Goal: Contribute content: Add original content to the website for others to see

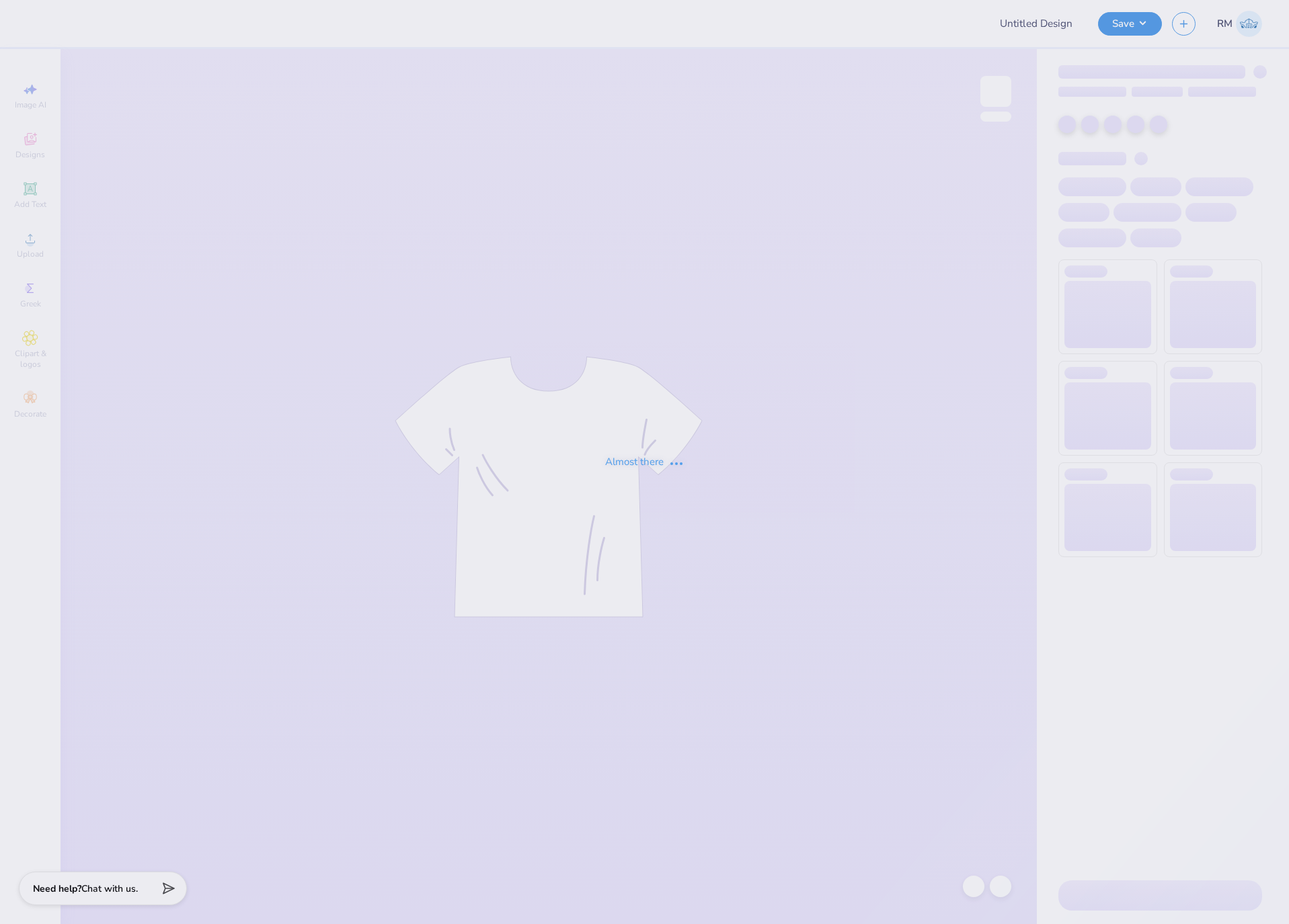
type input "[GEOGRAPHIC_DATA] : Fashion Club"
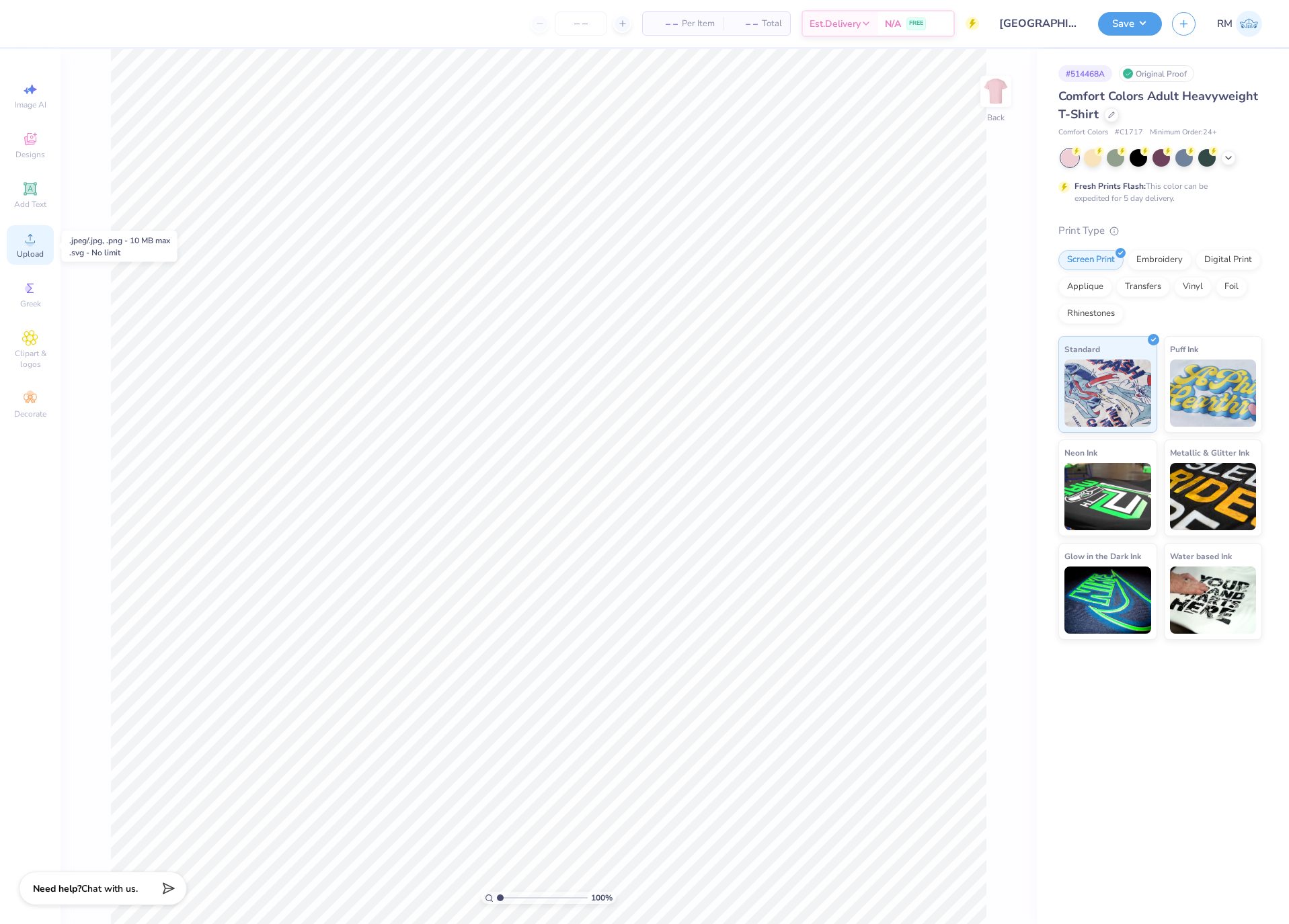
click at [43, 255] on span "Upload" at bounding box center [31, 254] width 27 height 11
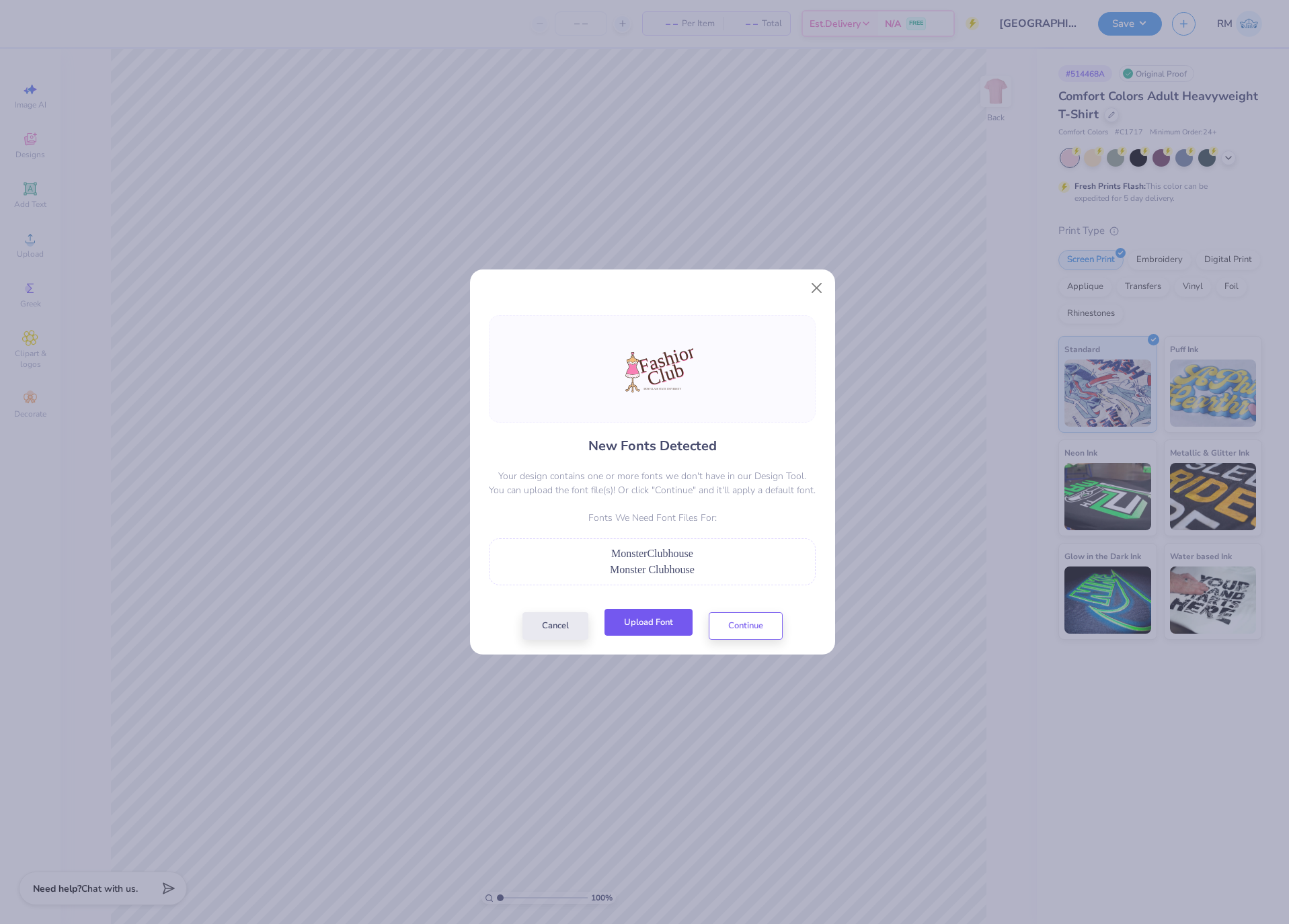
click at [680, 620] on button "Upload Font" at bounding box center [649, 622] width 88 height 28
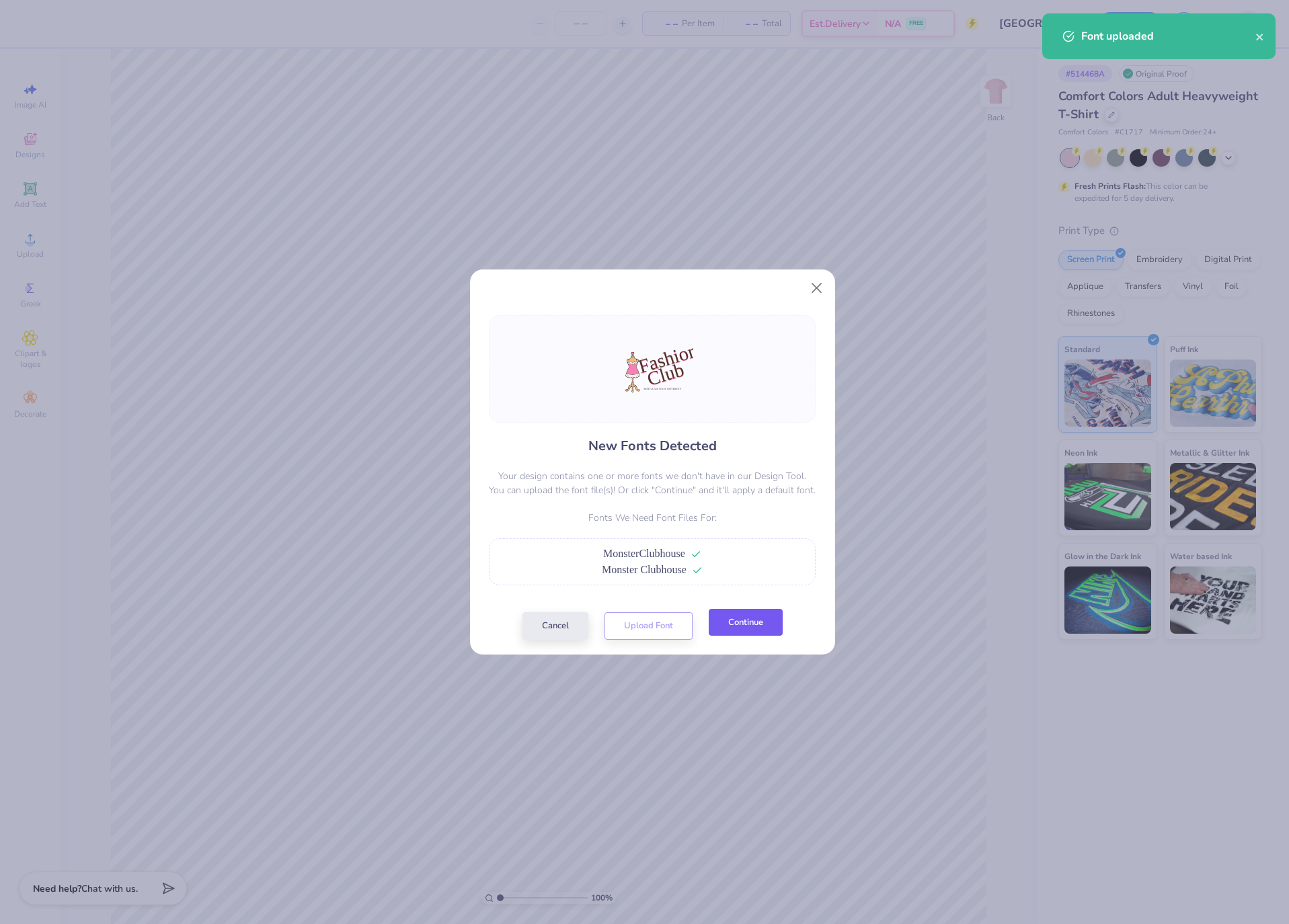
click at [765, 625] on button "Continue" at bounding box center [746, 622] width 74 height 28
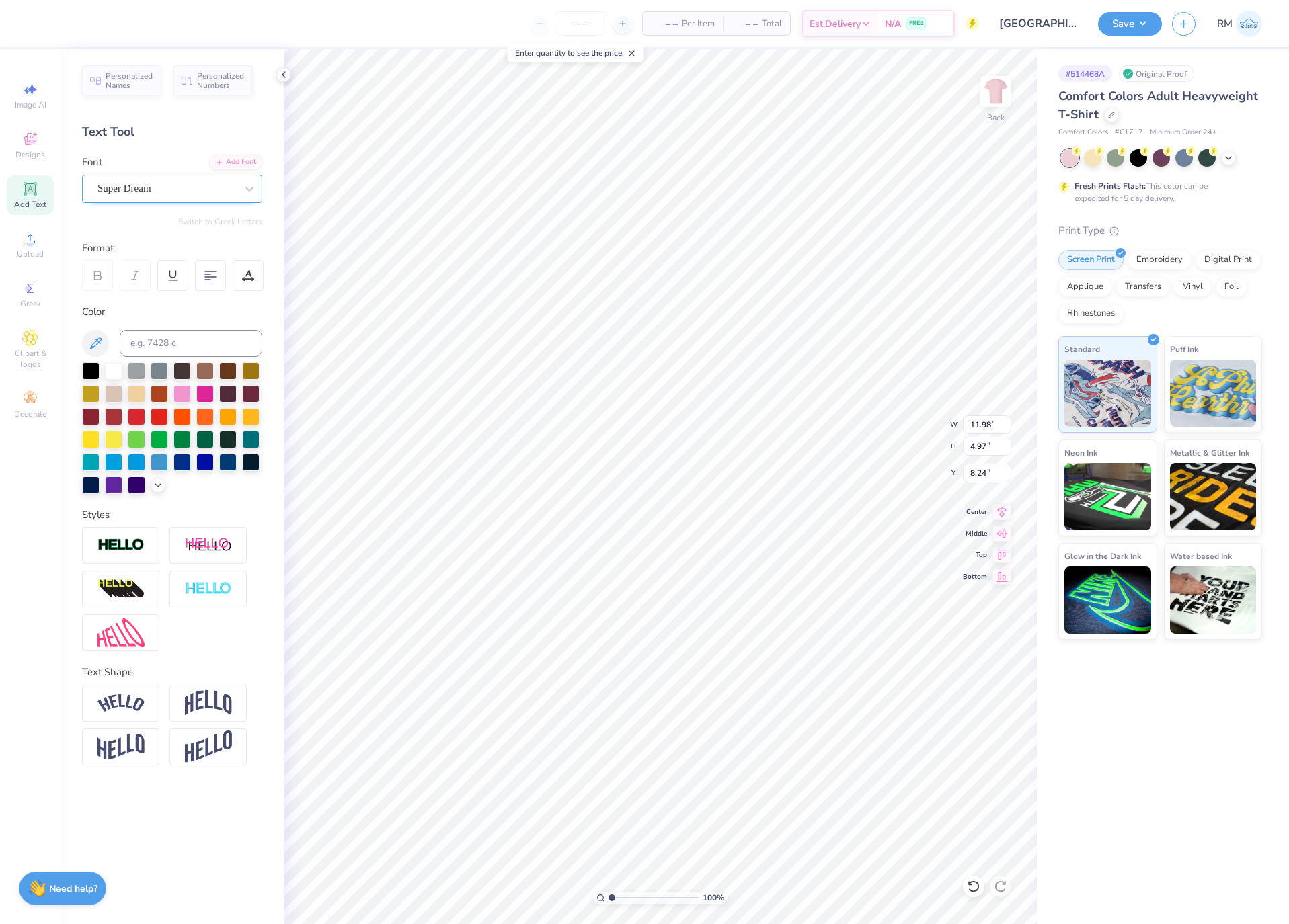
click at [148, 178] on div "Super Dream" at bounding box center [167, 188] width 141 height 21
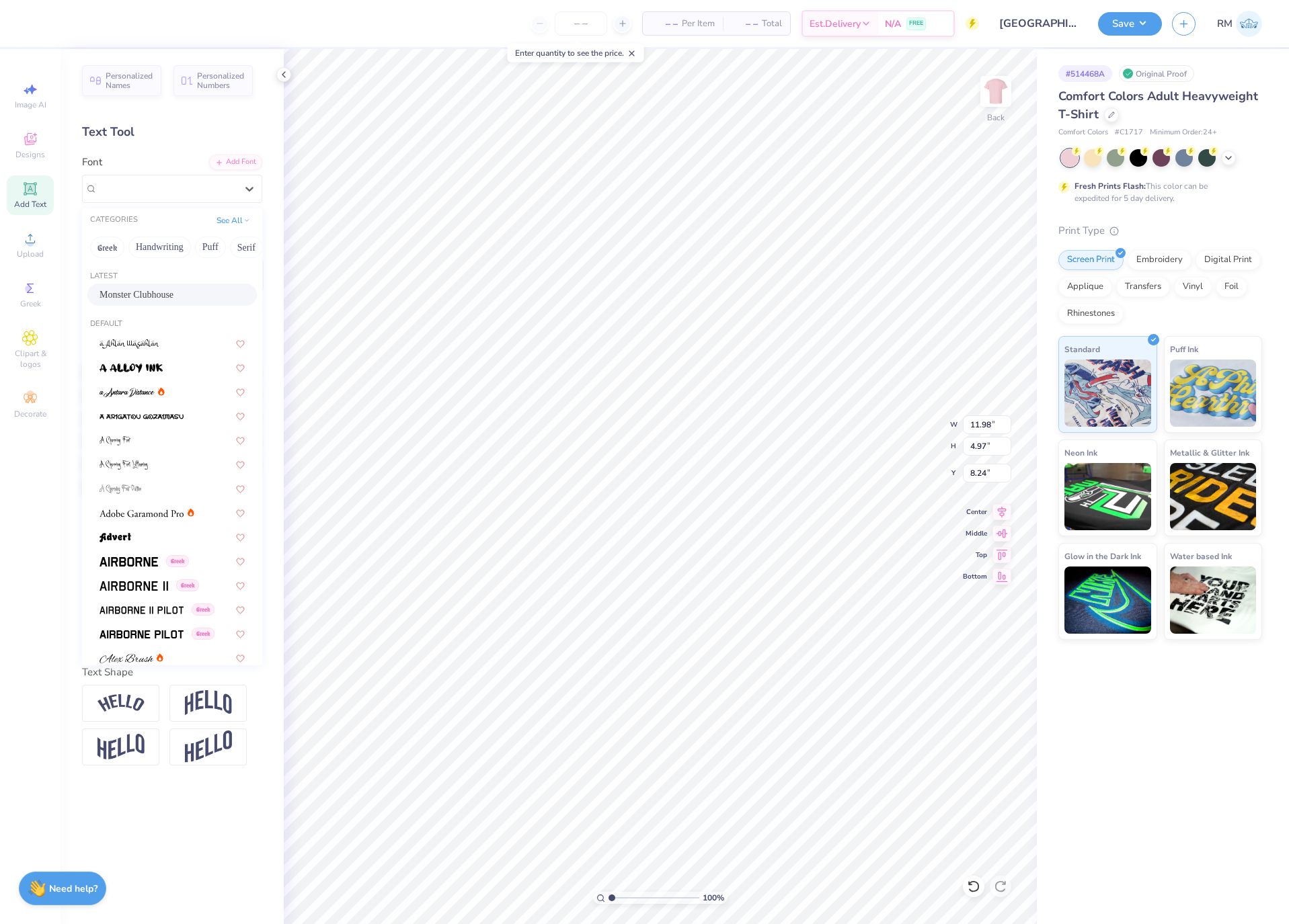
click at [176, 290] on div "Monster Clubhouse" at bounding box center [171, 294] width 145 height 14
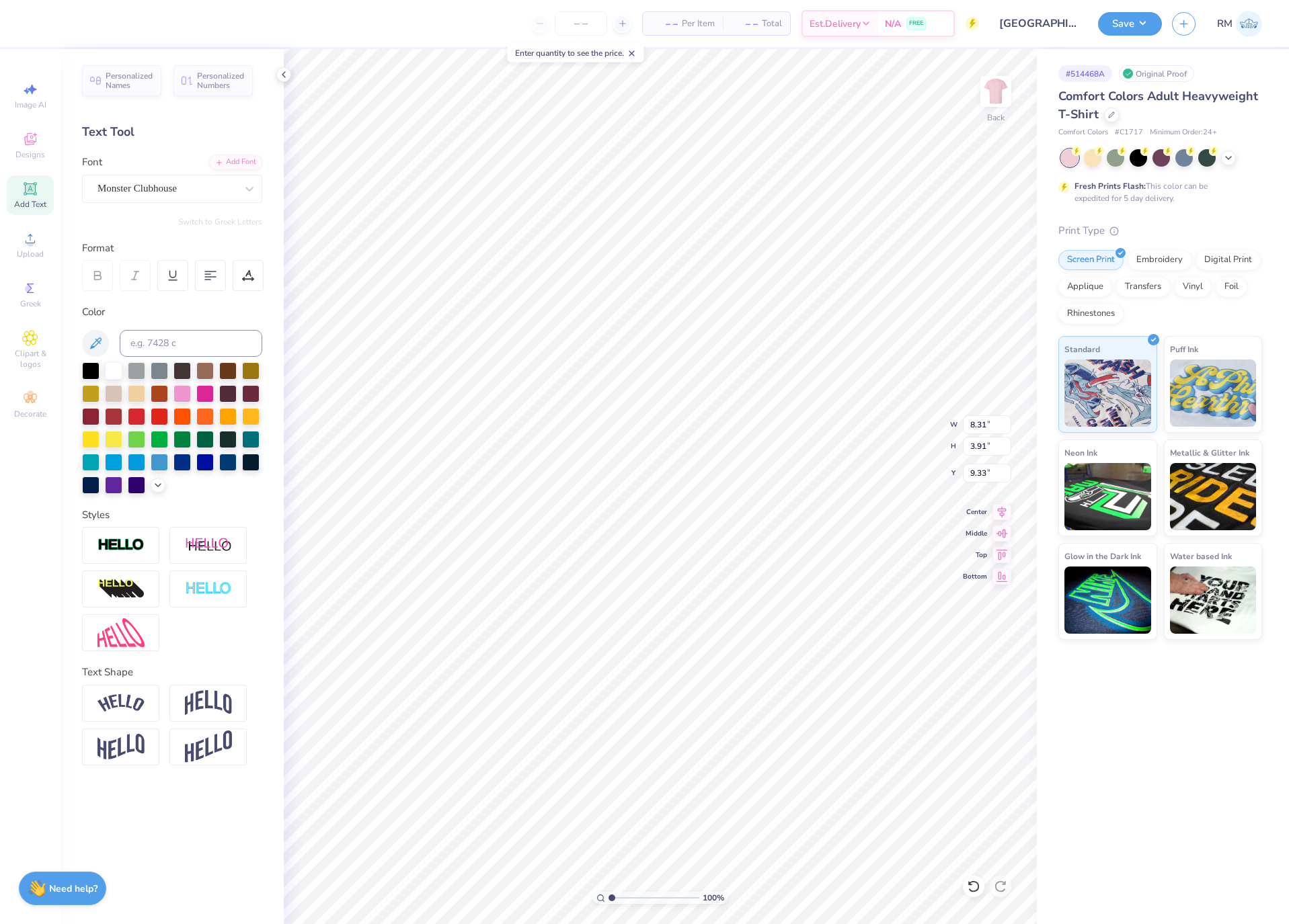
type input "8.31"
type input "3.91"
type input "9.33"
click at [163, 195] on div "Super Dream" at bounding box center [167, 188] width 141 height 21
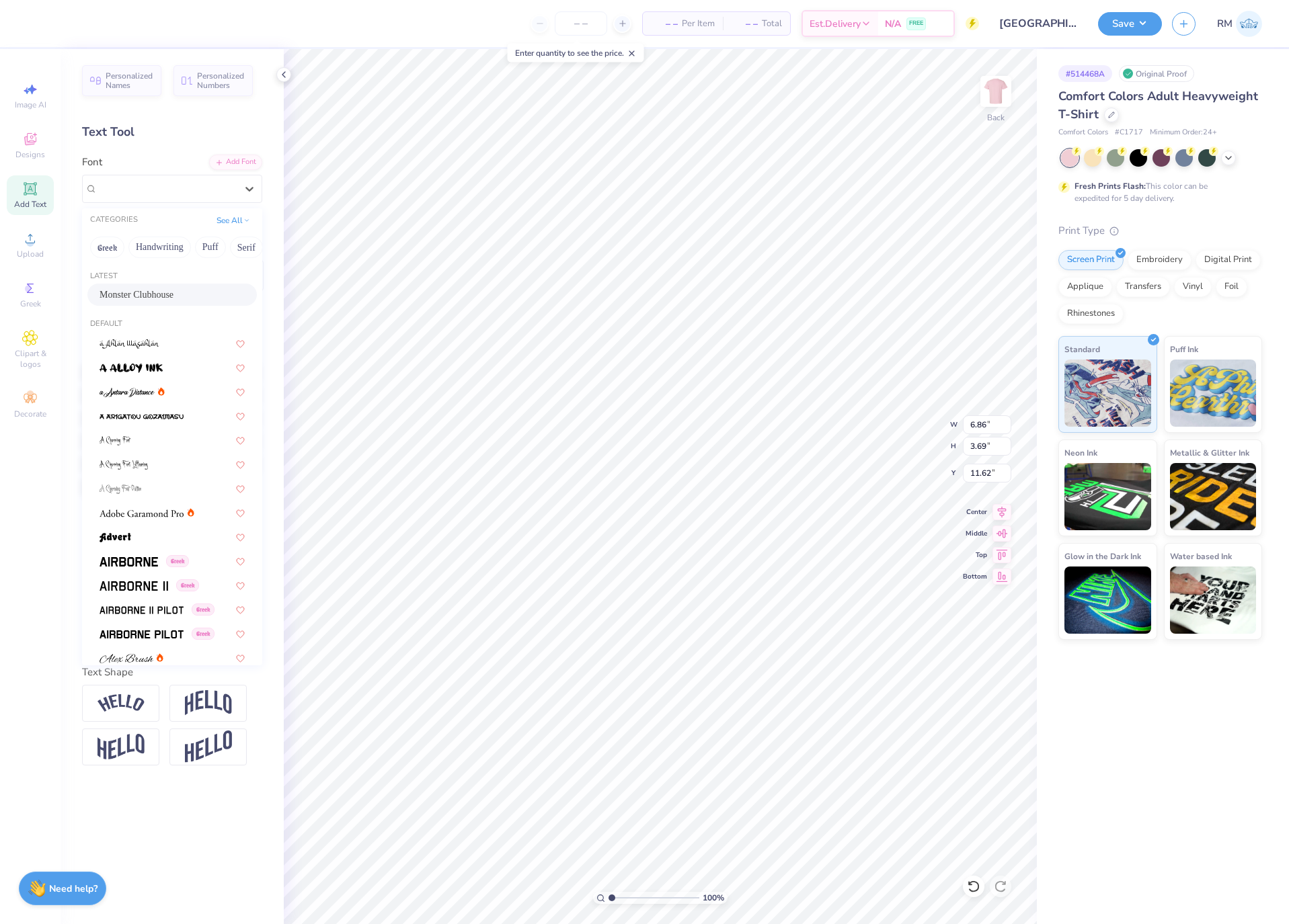
click at [197, 293] on div "Monster Clubhouse" at bounding box center [171, 294] width 145 height 14
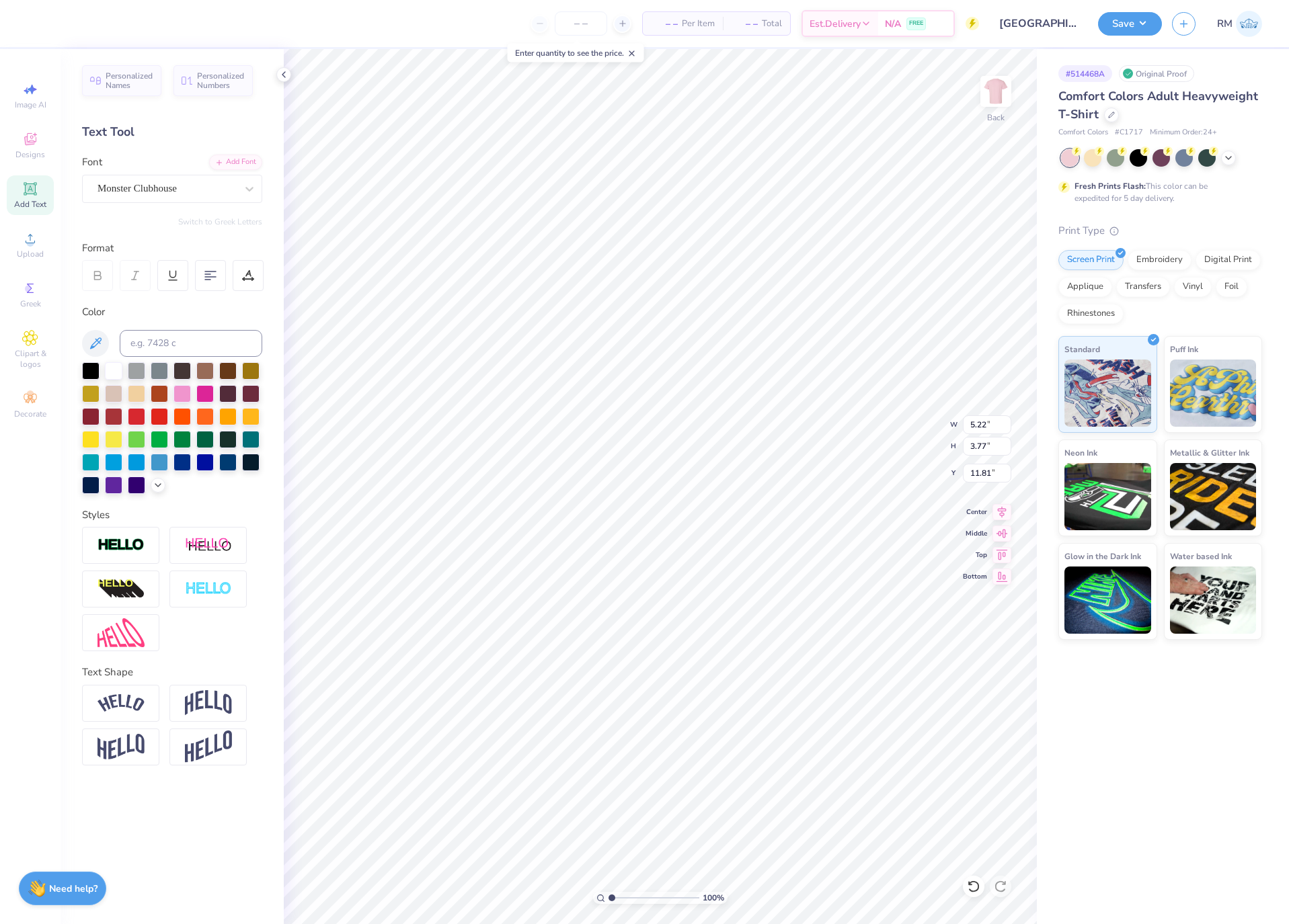
type input "5.22"
type input "3.77"
type input "11.81"
type input "11.98"
type input "4.97"
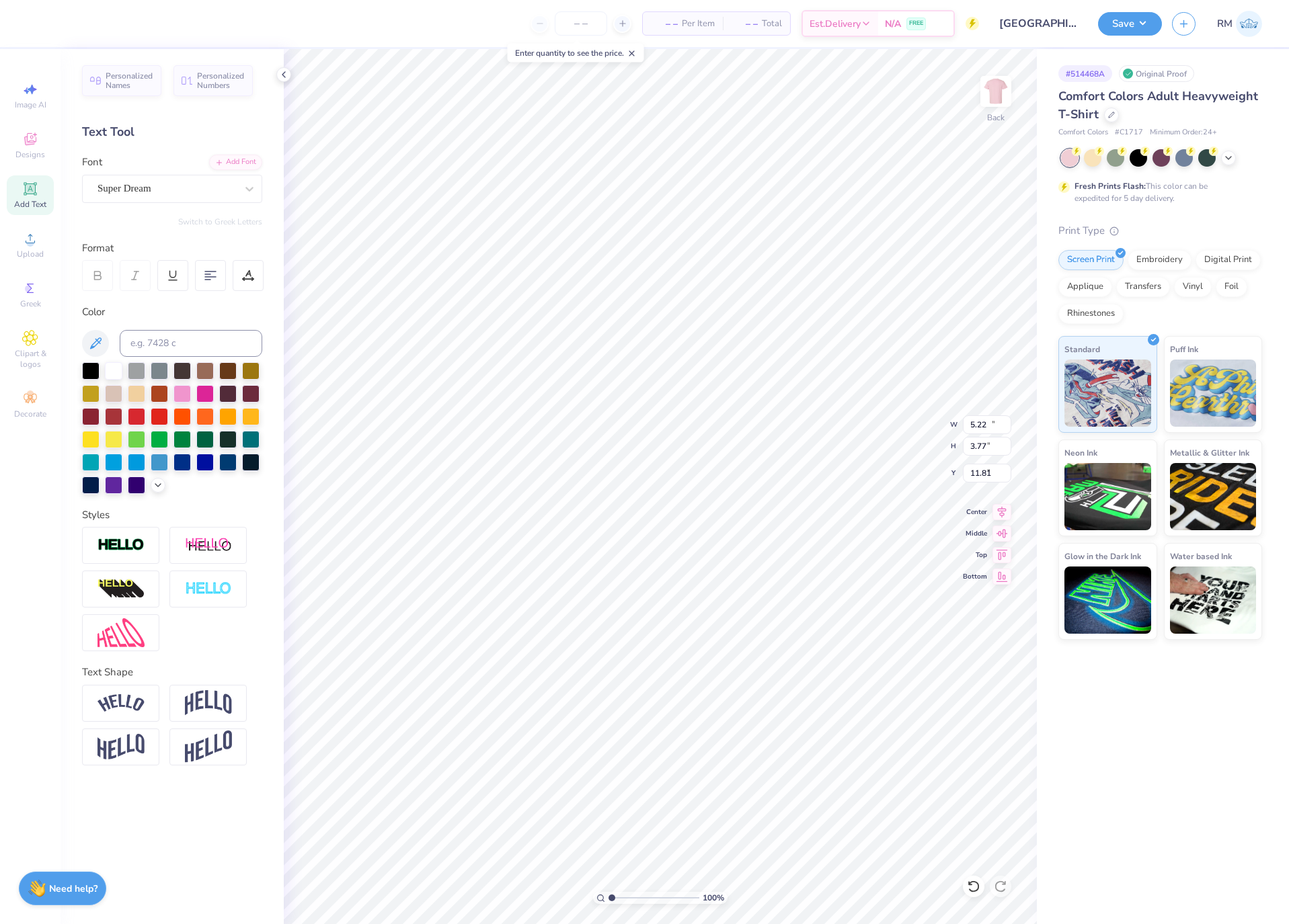
type input "8.35"
click at [121, 195] on div "Super Dream" at bounding box center [167, 188] width 141 height 21
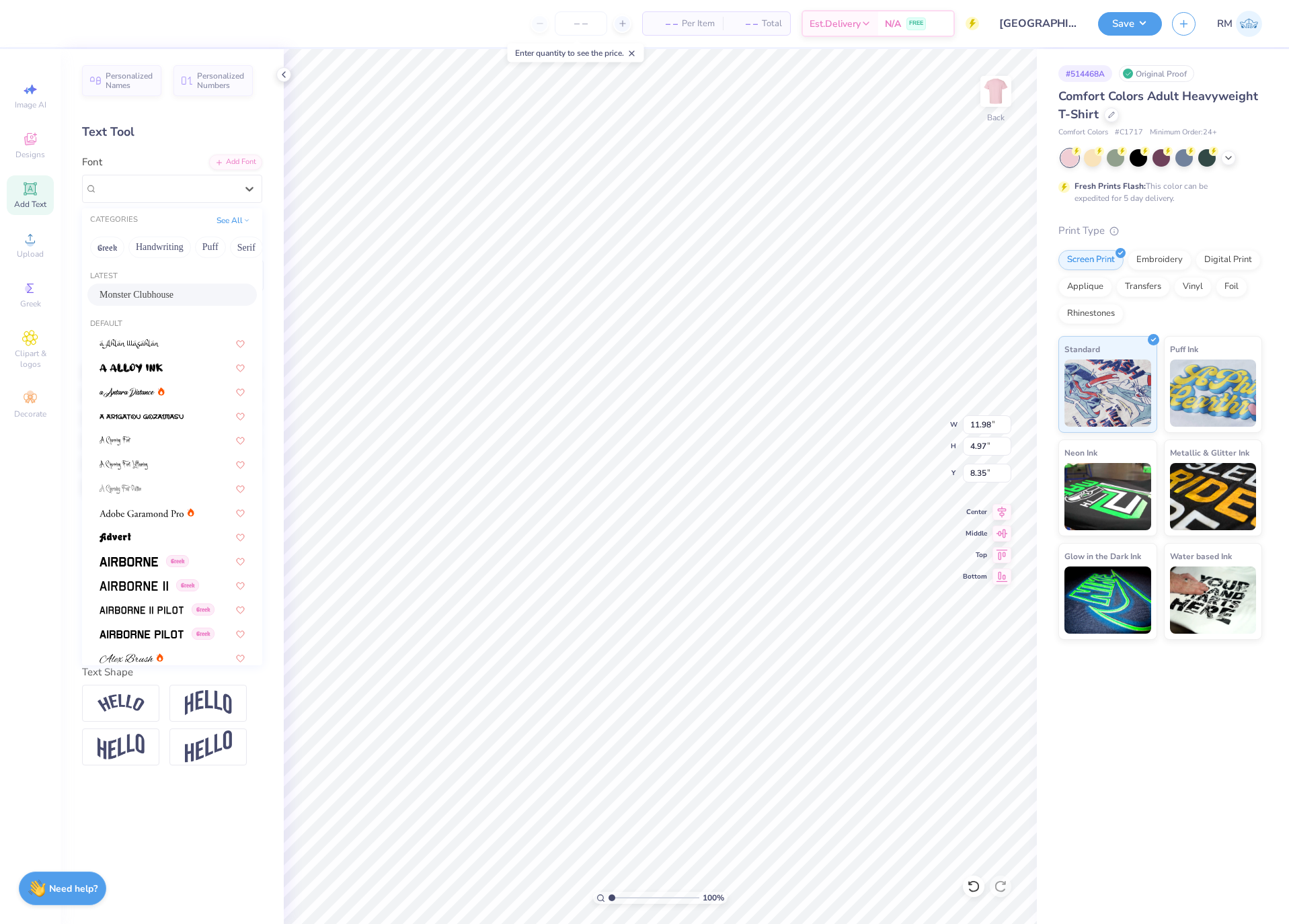
click at [192, 298] on div "Monster Clubhouse" at bounding box center [171, 294] width 145 height 14
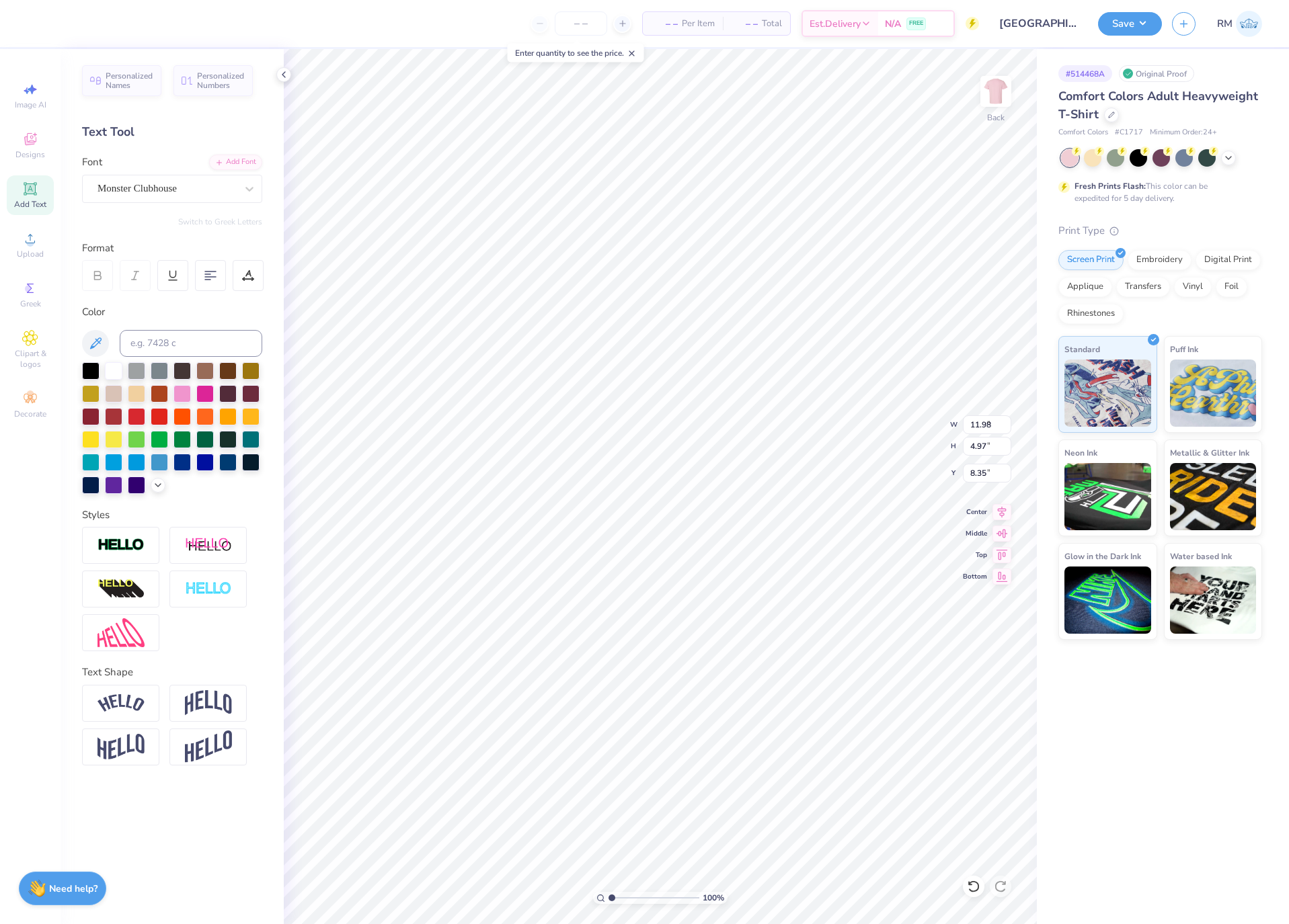
type input "8.31"
type input "3.91"
type input "9.43"
click at [197, 200] on div "Super Dream" at bounding box center [172, 188] width 180 height 28
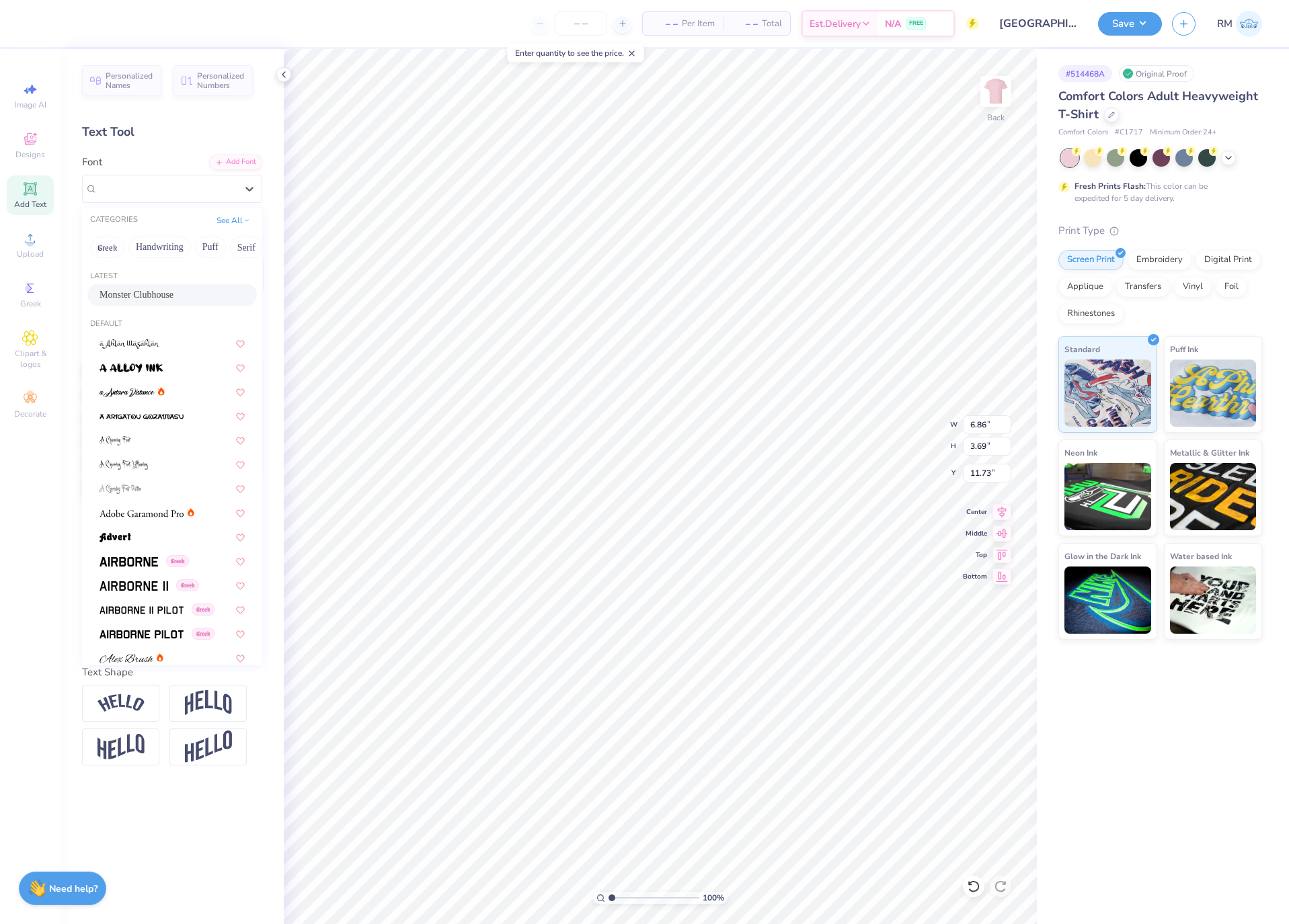
click at [188, 290] on div "Monster Clubhouse" at bounding box center [171, 294] width 145 height 14
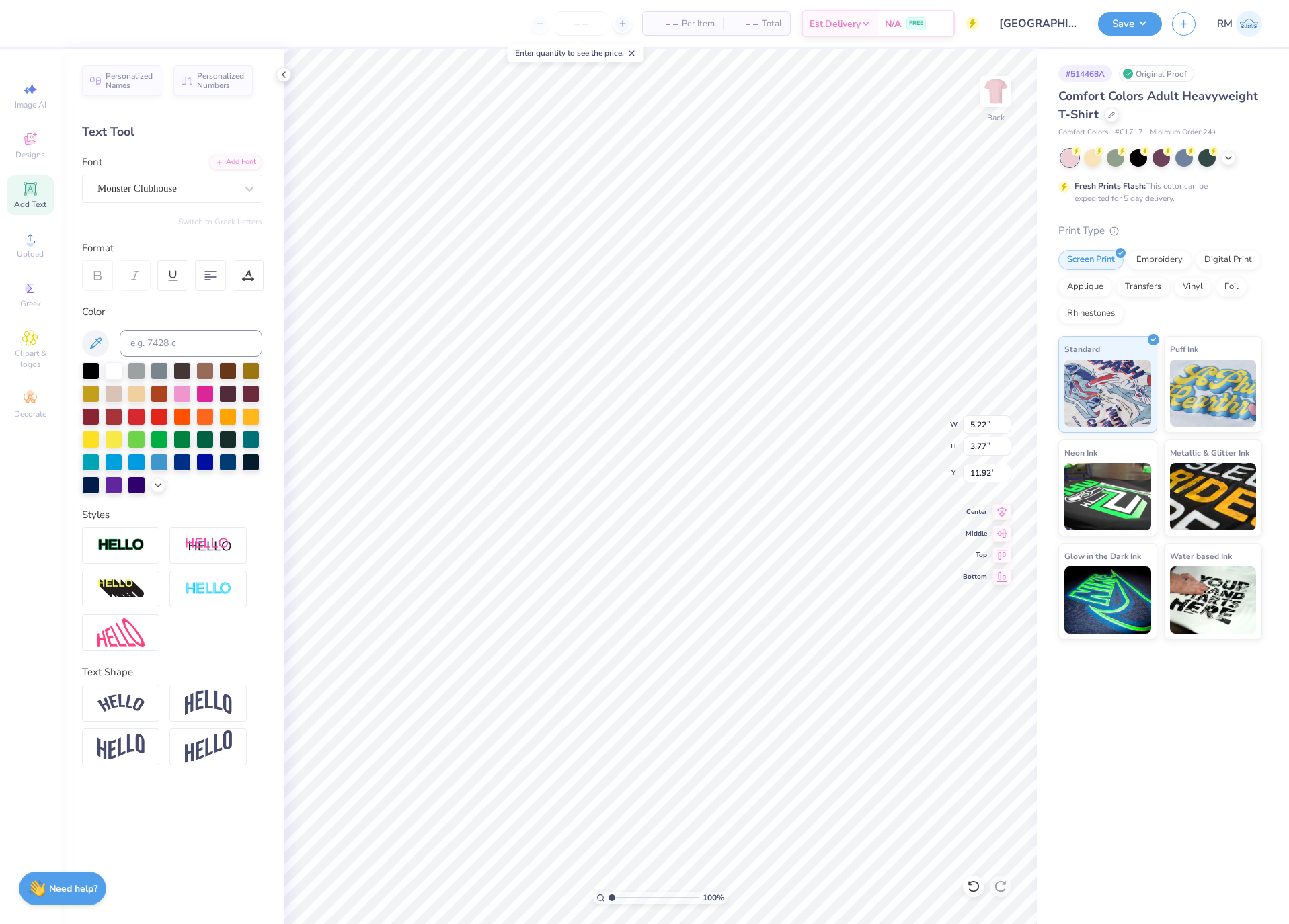
type input "5.22"
type input "3.77"
type input "11.92"
click at [132, 198] on div "Super Dream" at bounding box center [167, 188] width 141 height 21
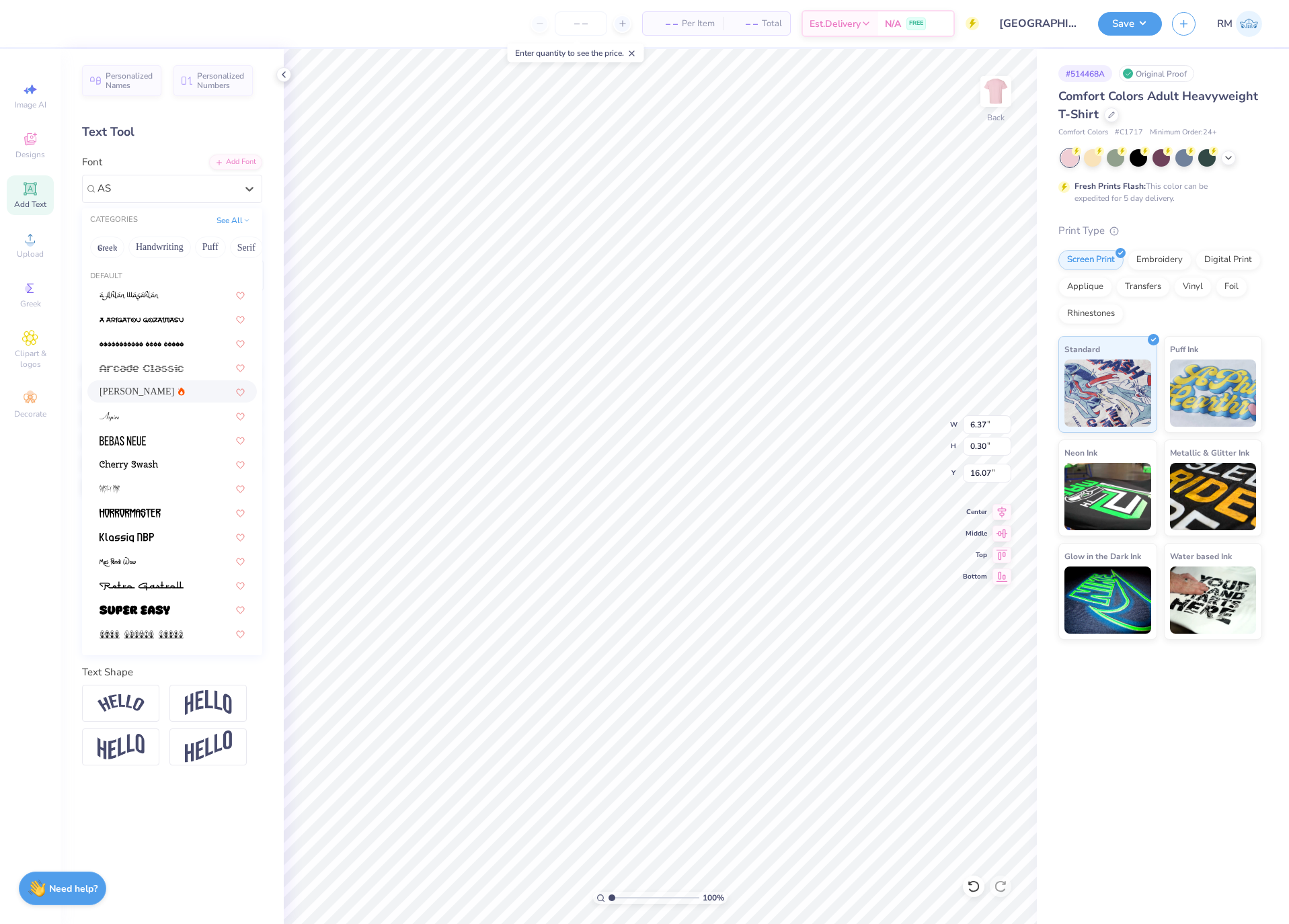
click at [169, 385] on div "[PERSON_NAME]" at bounding box center [171, 392] width 145 height 14
type input "AS"
type input "6.55"
type input "0.27"
type input "16.11"
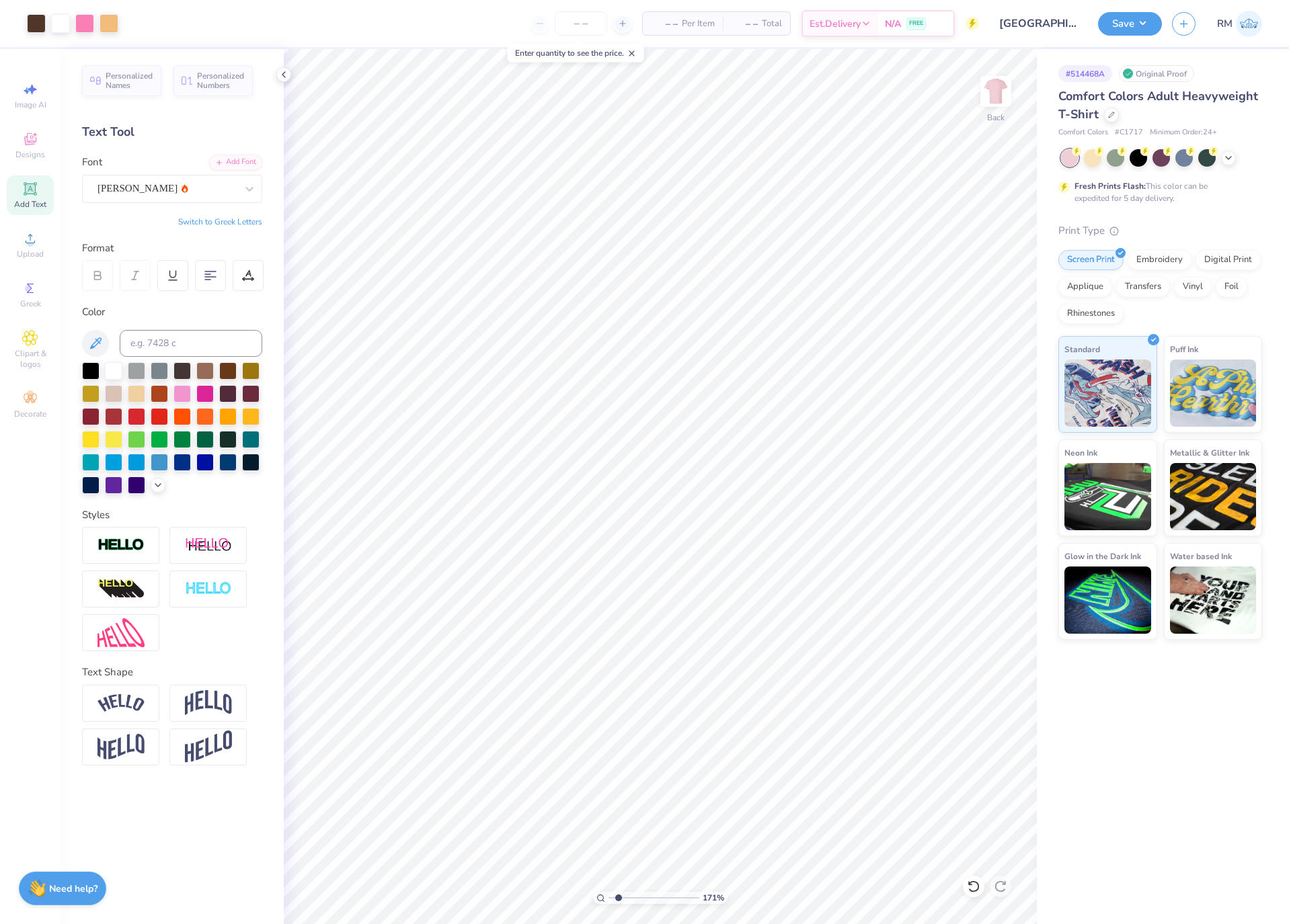
type input "1.71"
click at [618, 898] on input "range" at bounding box center [653, 897] width 91 height 12
type input "16.09"
type input "11.50"
type input "8.97"
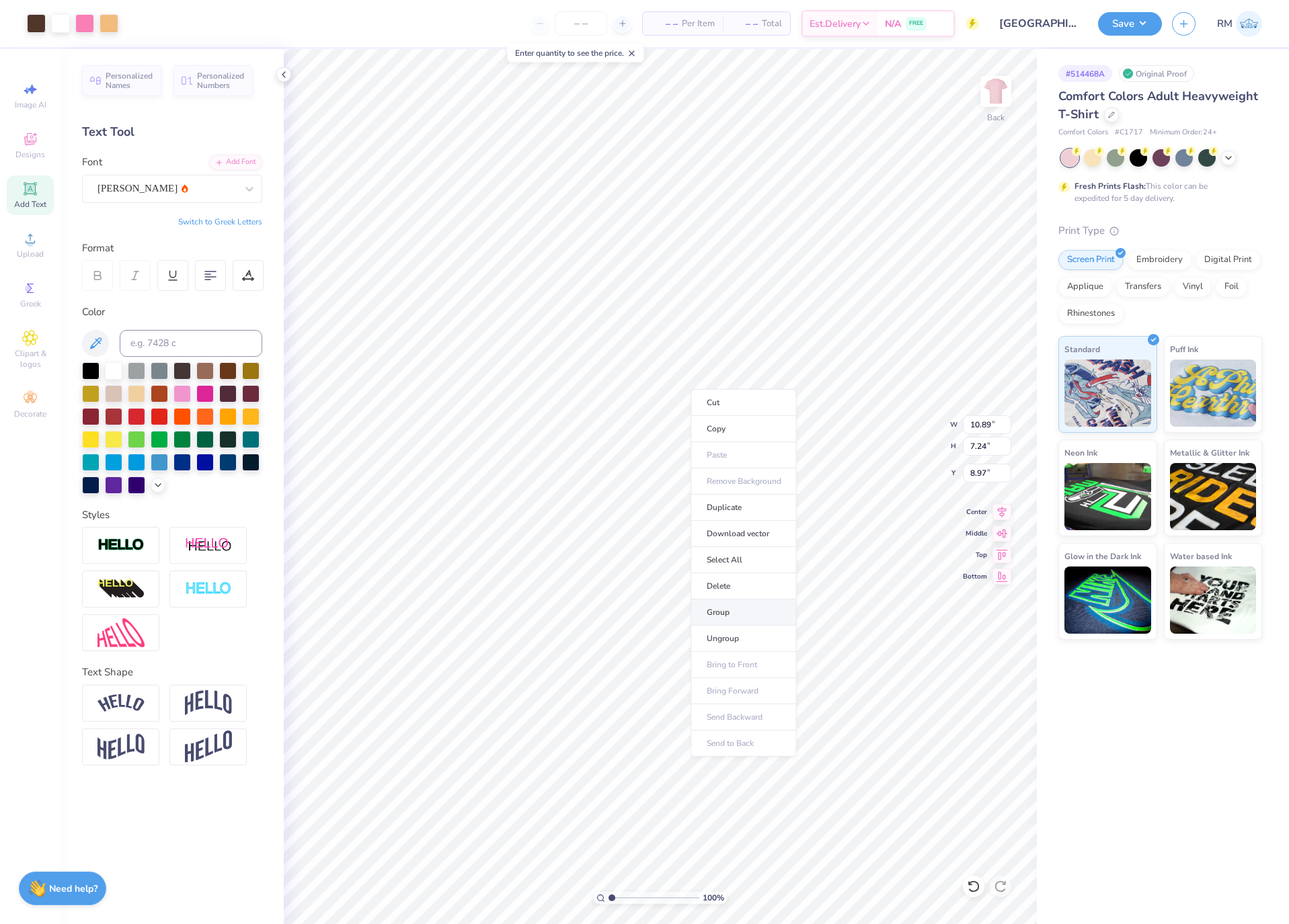
click at [755, 615] on li "Group" at bounding box center [743, 612] width 105 height 26
click at [1001, 509] on icon at bounding box center [1002, 511] width 19 height 16
type input "1"
drag, startPoint x: 600, startPoint y: 901, endPoint x: 567, endPoint y: 901, distance: 33.0
click at [608, 901] on input "range" at bounding box center [653, 897] width 91 height 12
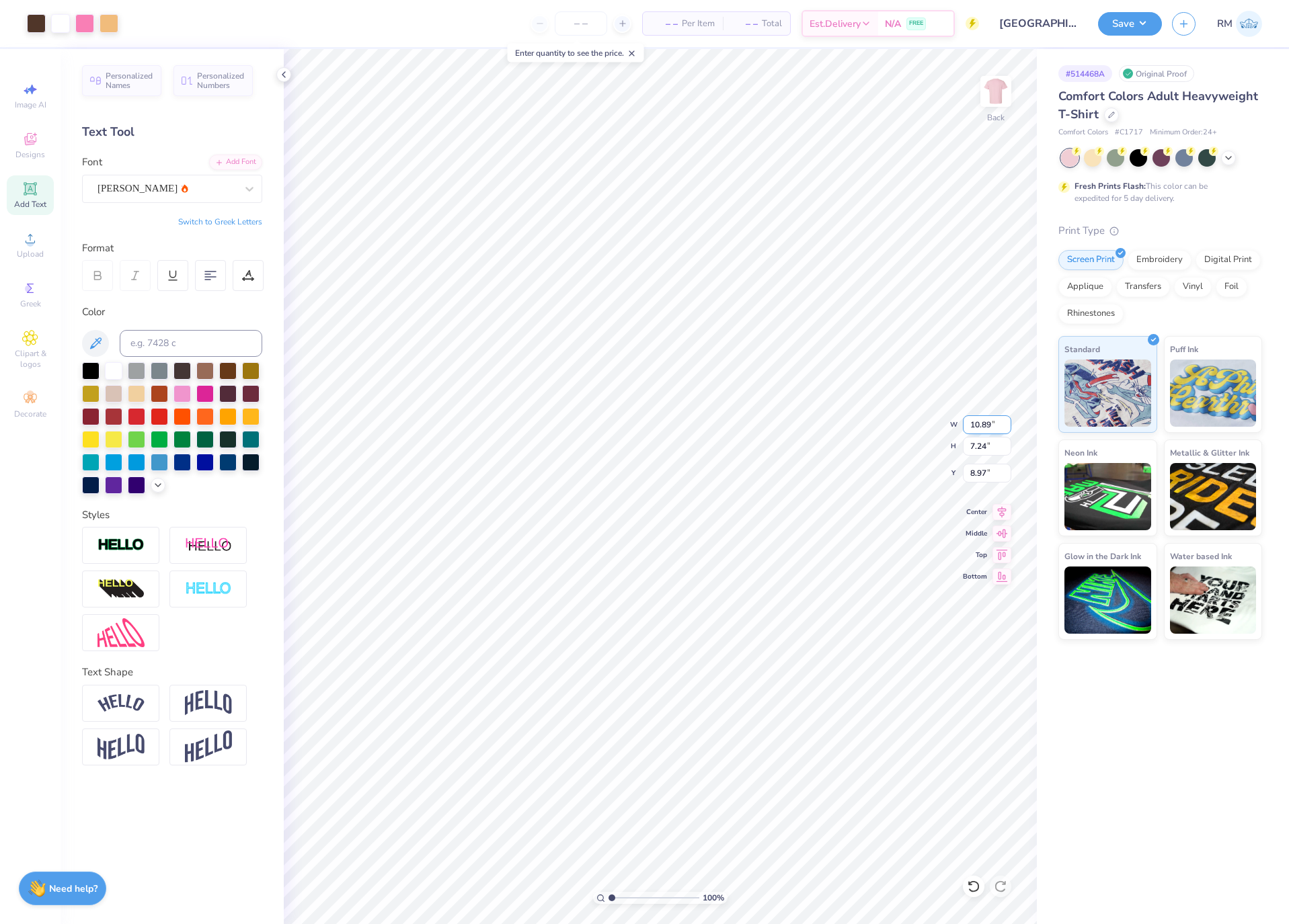
click at [980, 425] on input "10.89" at bounding box center [987, 424] width 49 height 19
click at [985, 475] on input "8.97" at bounding box center [987, 473] width 49 height 19
type input "12.00"
type input "7.98"
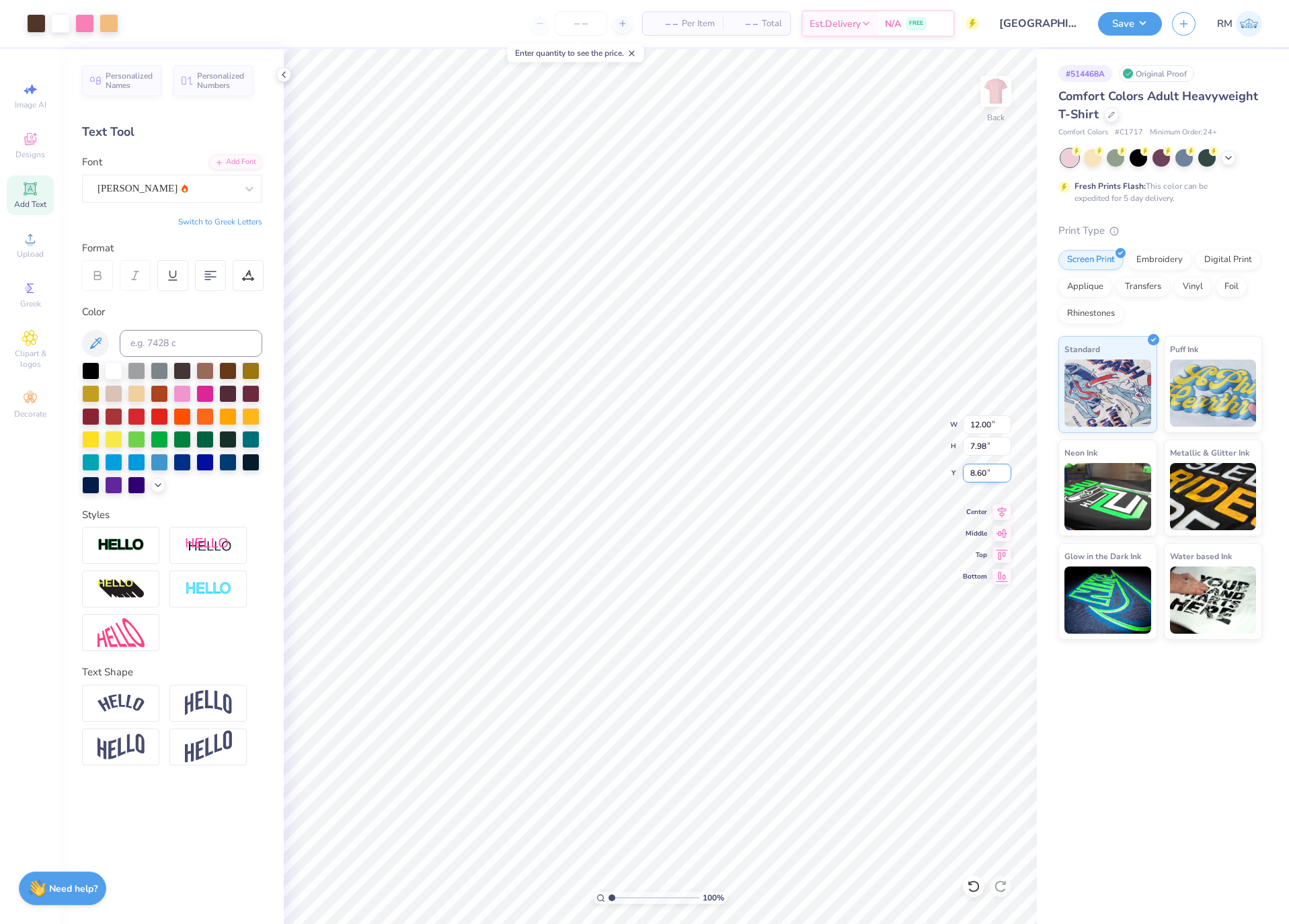
click at [985, 475] on input "8.60" at bounding box center [987, 473] width 49 height 19
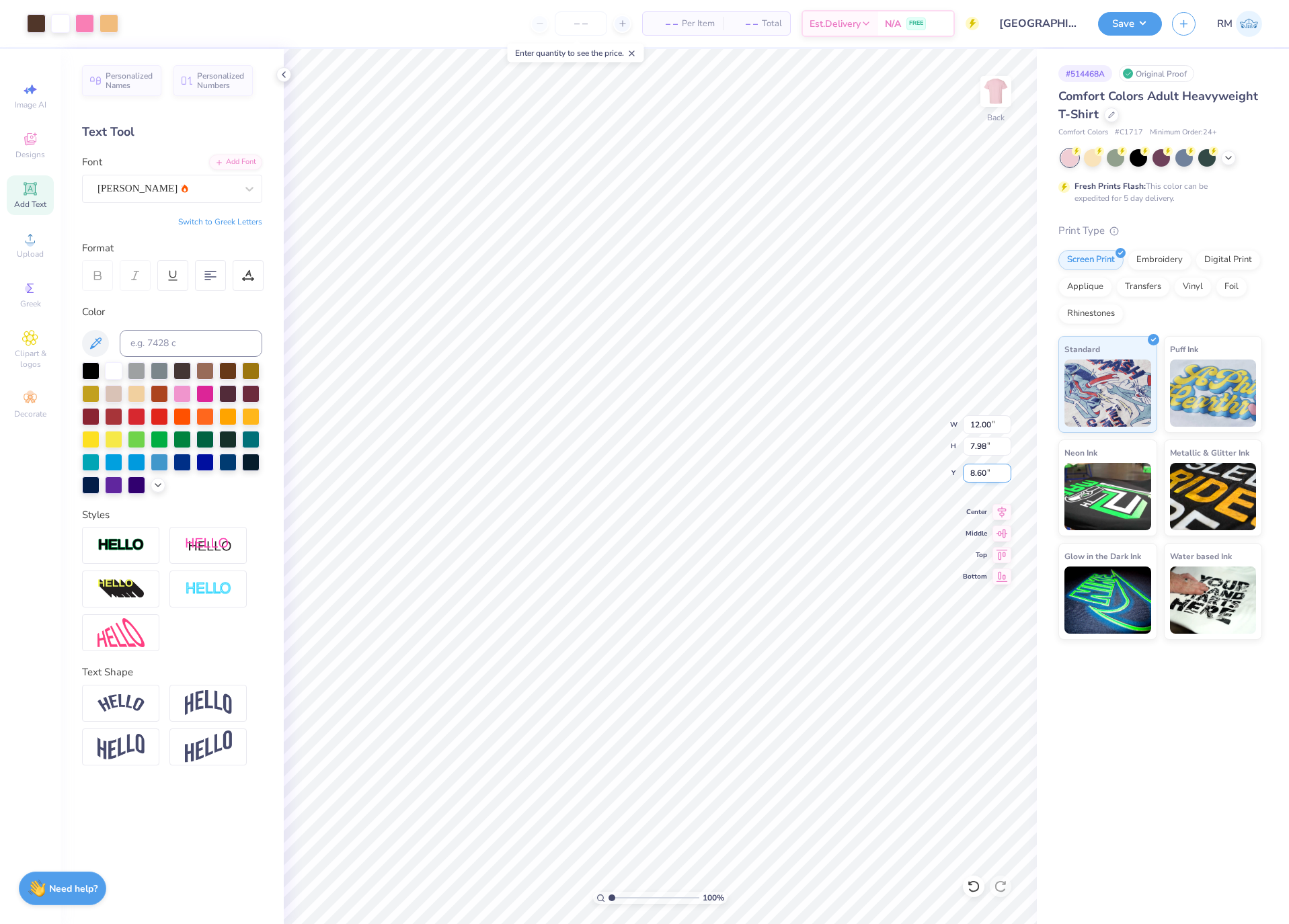
click at [985, 475] on input "8.60" at bounding box center [987, 473] width 49 height 19
type input "3.00"
click at [587, 608] on li "Ungroup" at bounding box center [578, 608] width 105 height 26
type input "2.73"
type input "7.67"
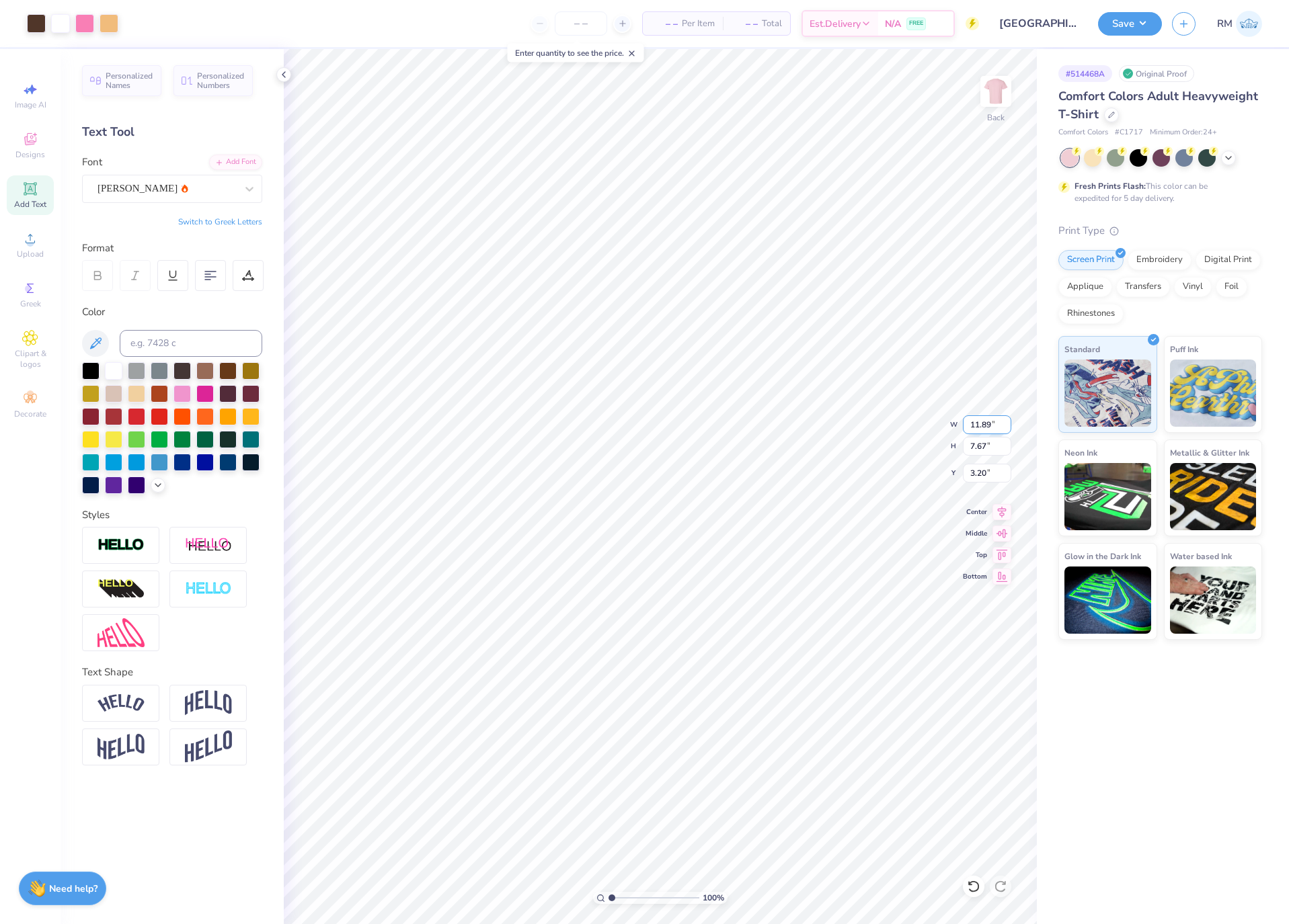
click at [981, 430] on input "11.89" at bounding box center [987, 424] width 49 height 19
type input "12.00"
type input "7.74"
click at [973, 476] on input "3.17" at bounding box center [987, 473] width 49 height 19
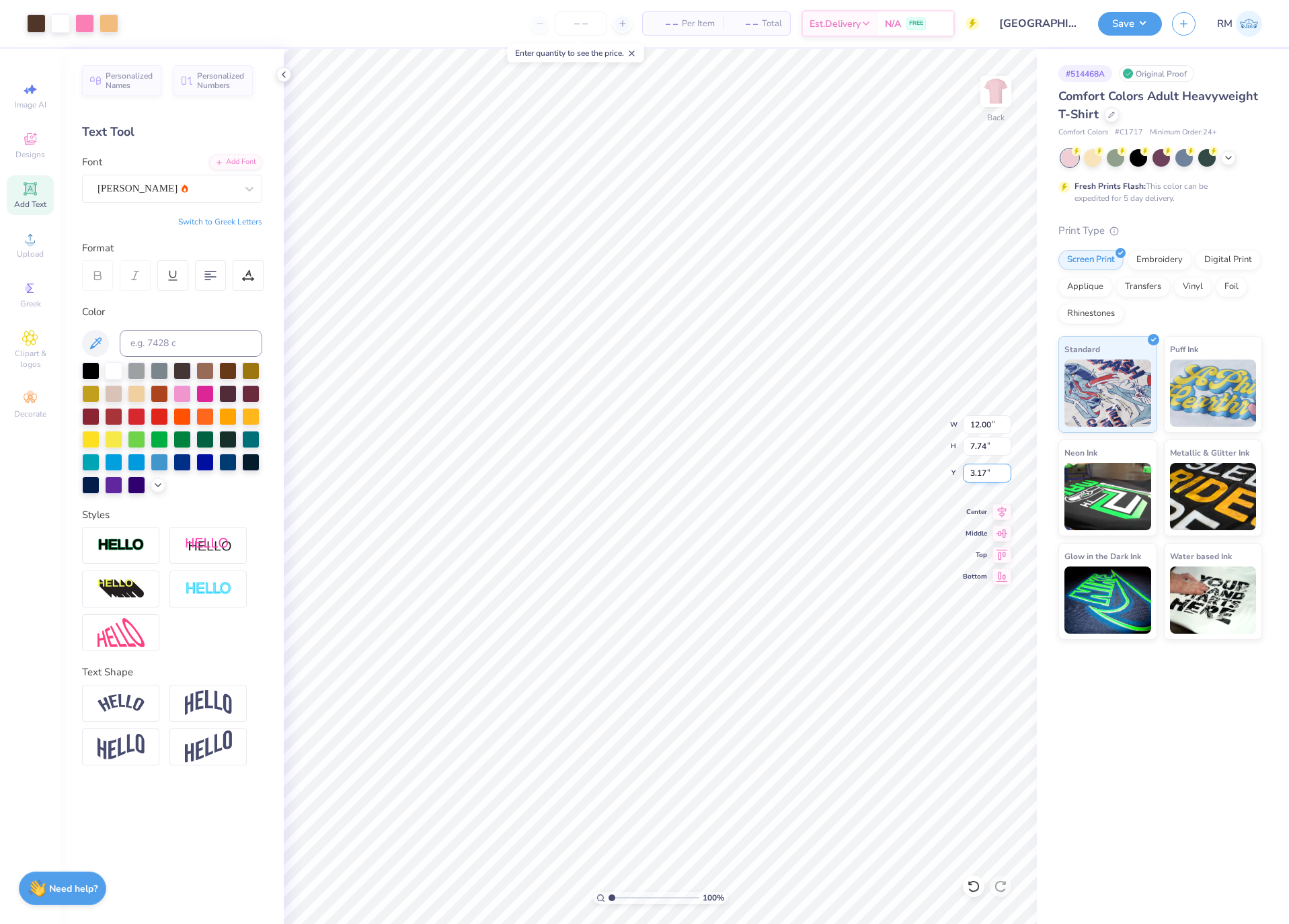
click at [973, 476] on input "3.17" at bounding box center [987, 473] width 49 height 19
type input "3.00"
click at [1139, 26] on button "Save" at bounding box center [1130, 22] width 64 height 23
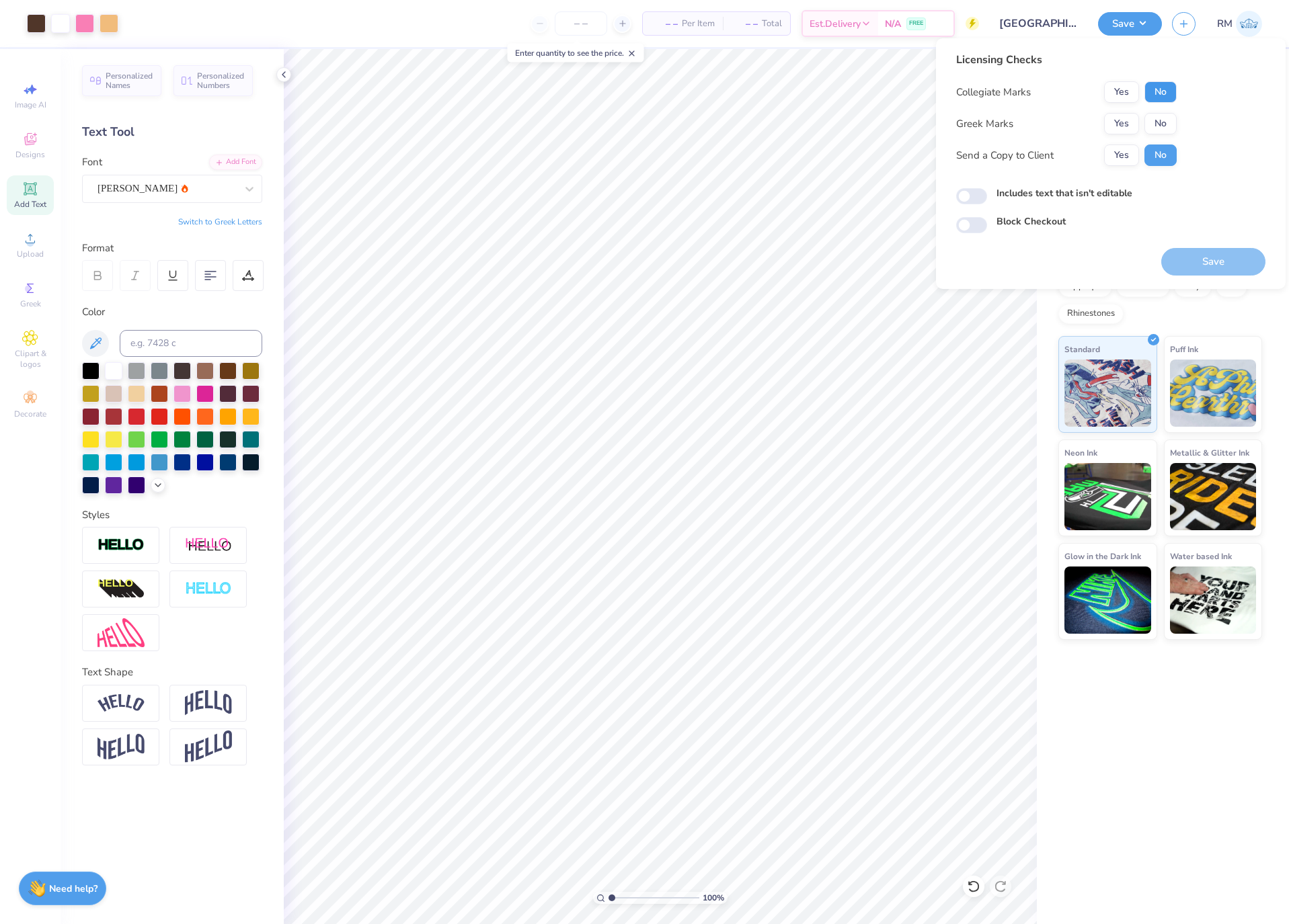
click at [1165, 86] on button "No" at bounding box center [1160, 92] width 32 height 22
click at [1160, 121] on button "No" at bounding box center [1160, 123] width 32 height 22
click at [1113, 156] on button "Yes" at bounding box center [1121, 155] width 35 height 22
drag, startPoint x: 1239, startPoint y: 260, endPoint x: 1267, endPoint y: 258, distance: 28.1
click at [1239, 260] on button "Save" at bounding box center [1213, 261] width 104 height 28
